Goal: Find contact information: Find contact information

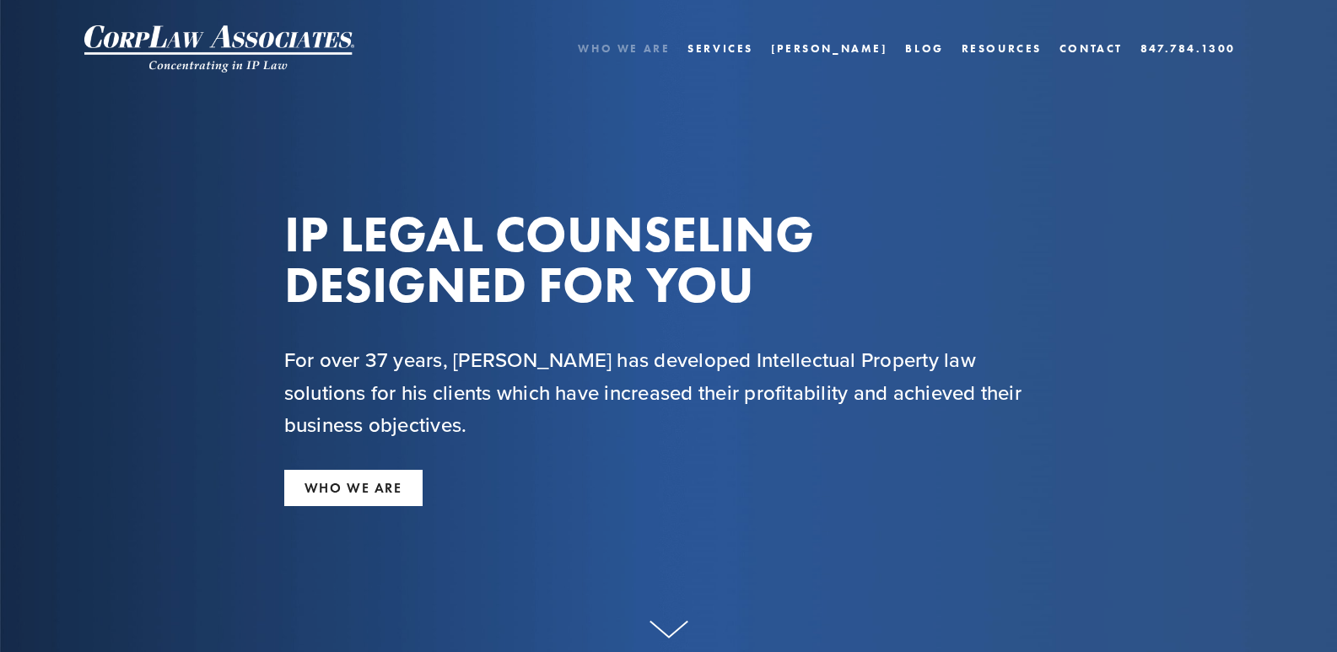
click at [670, 46] on link "Who We Are" at bounding box center [624, 48] width 92 height 24
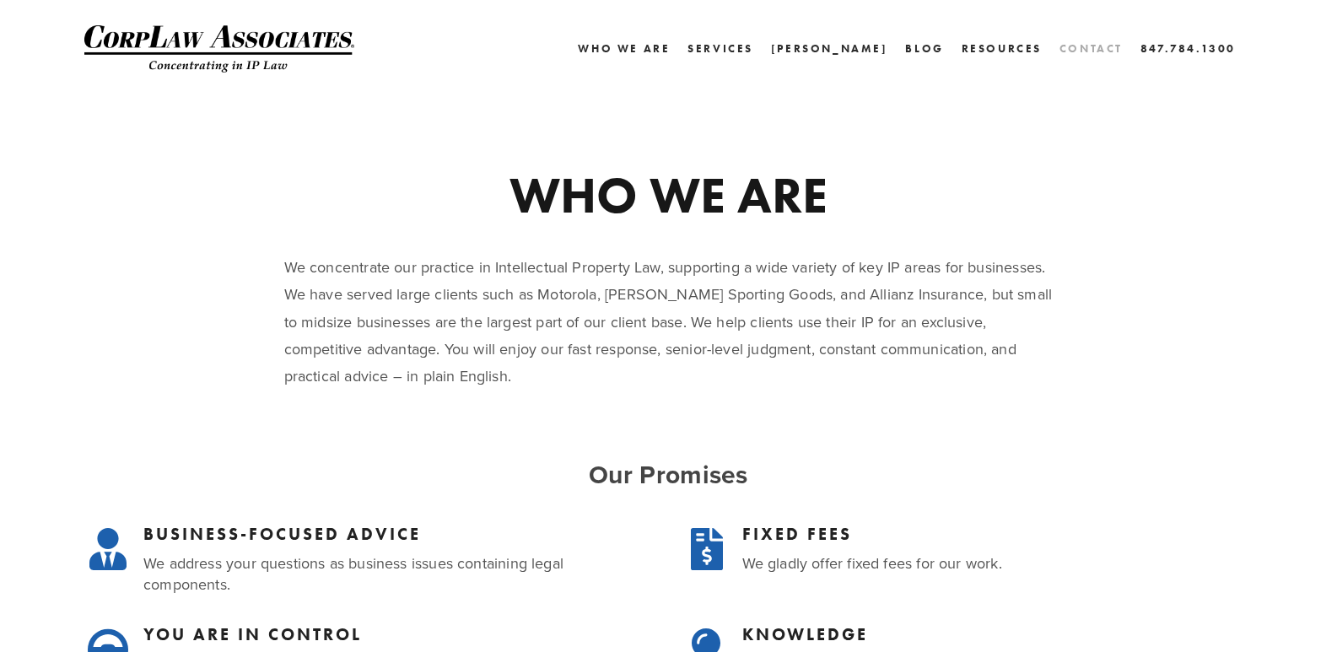
click at [1081, 57] on link "Contact" at bounding box center [1091, 48] width 63 height 24
